Goal: Task Accomplishment & Management: Manage account settings

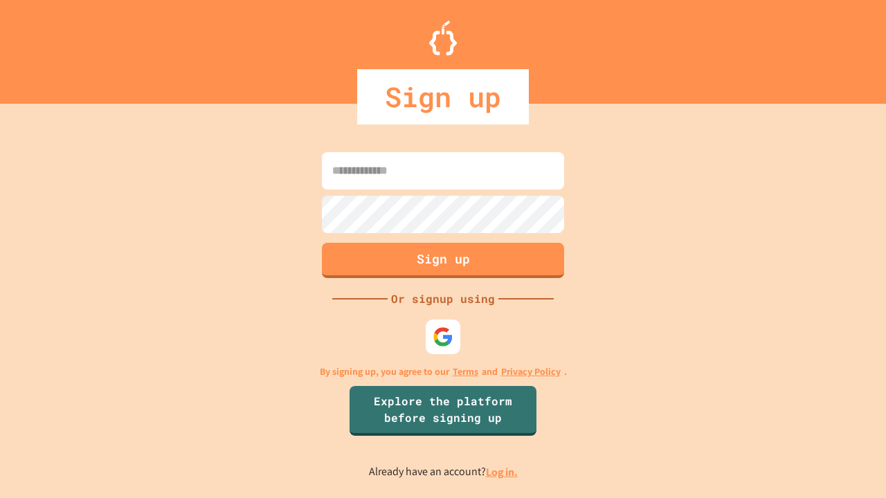
click at [503, 472] on link "Log in." at bounding box center [502, 472] width 32 height 15
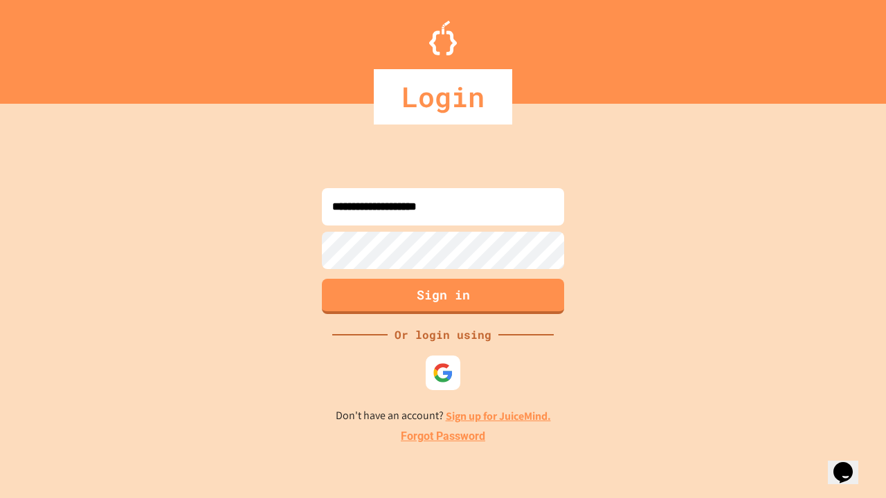
type input "**********"
